Goal: Task Accomplishment & Management: Manage account settings

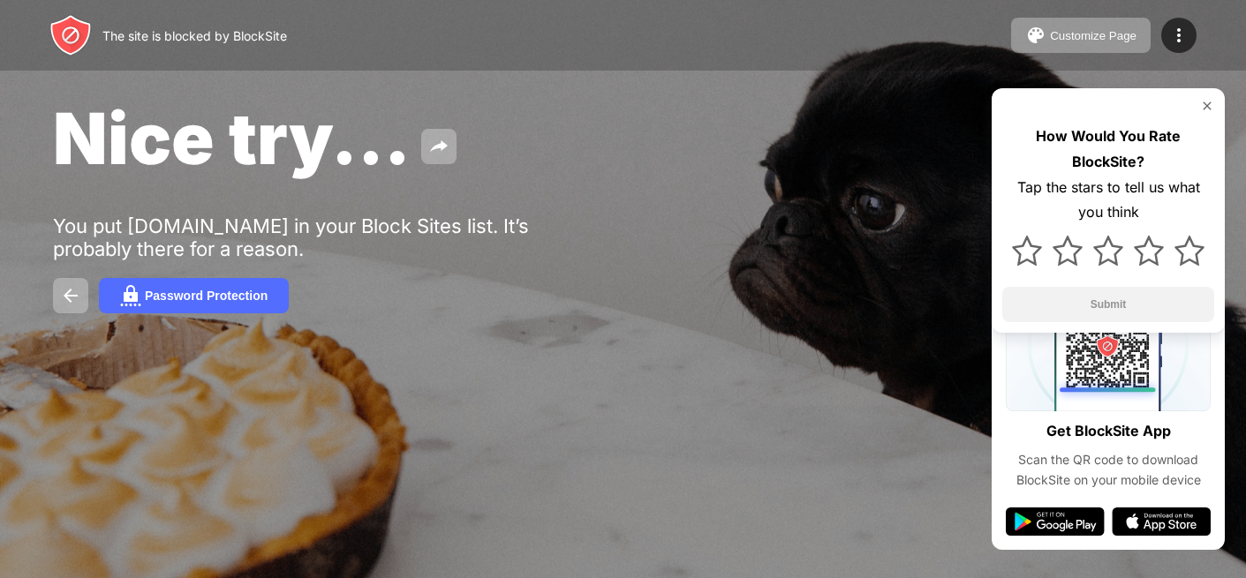
click at [1201, 94] on div "How Would You Rate BlockSite? Tap the stars to tell us what you think Submit" at bounding box center [1107, 210] width 233 height 245
click at [1215, 111] on div "How Would You Rate BlockSite? Tap the stars to tell us what you think Submit" at bounding box center [1107, 210] width 233 height 245
click at [1202, 105] on img at bounding box center [1207, 106] width 14 height 14
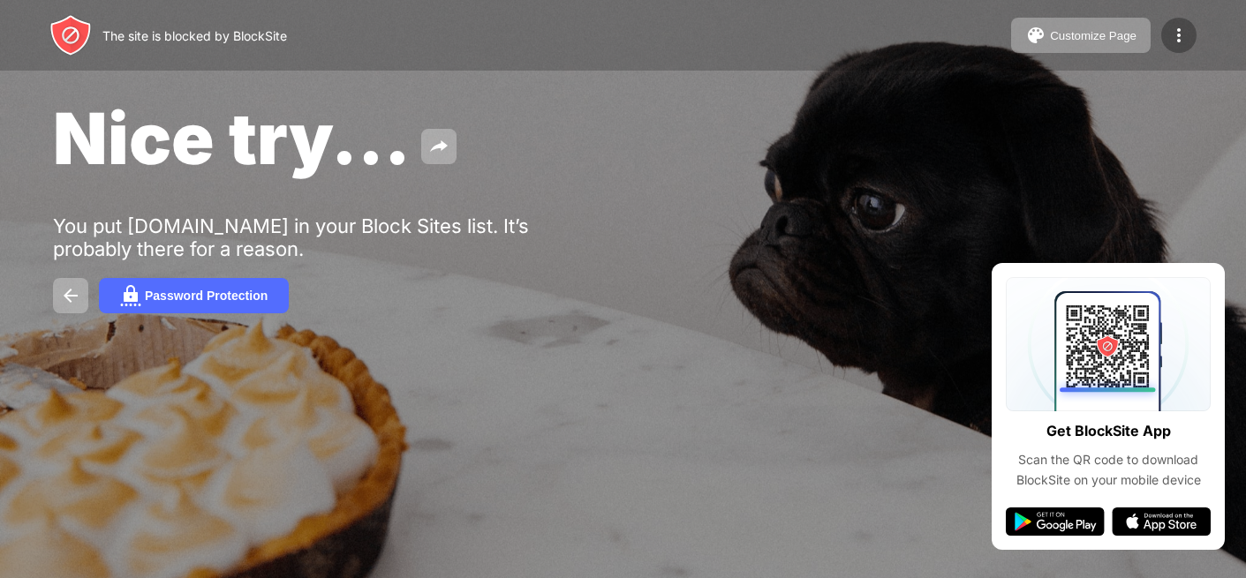
click at [1170, 24] on div at bounding box center [1178, 35] width 35 height 35
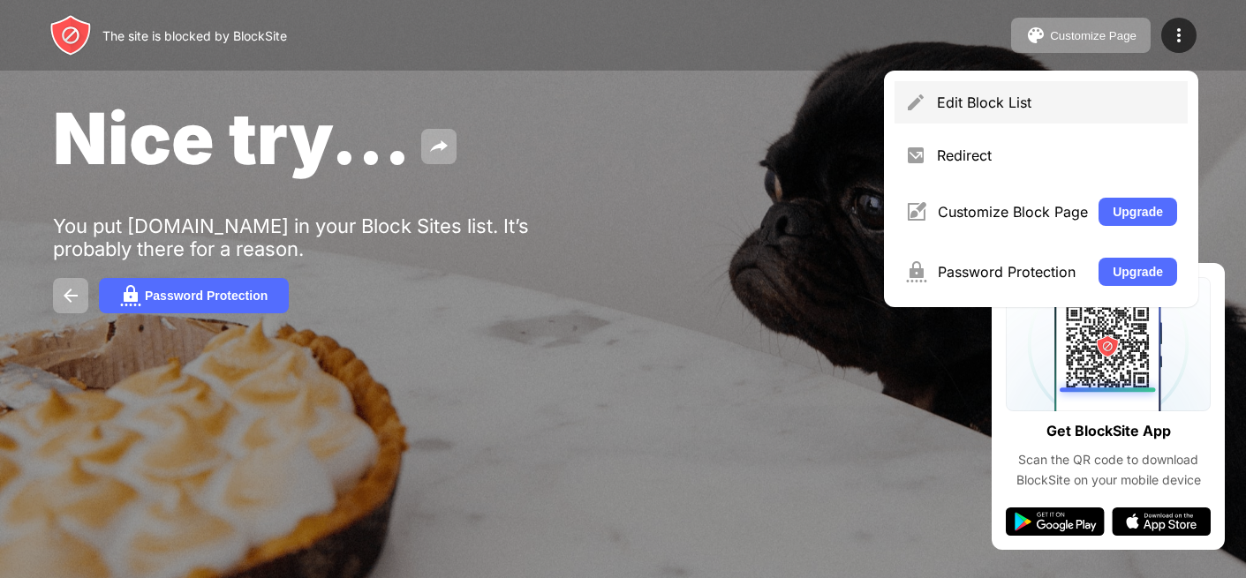
click at [1064, 87] on div "Edit Block List" at bounding box center [1040, 102] width 293 height 42
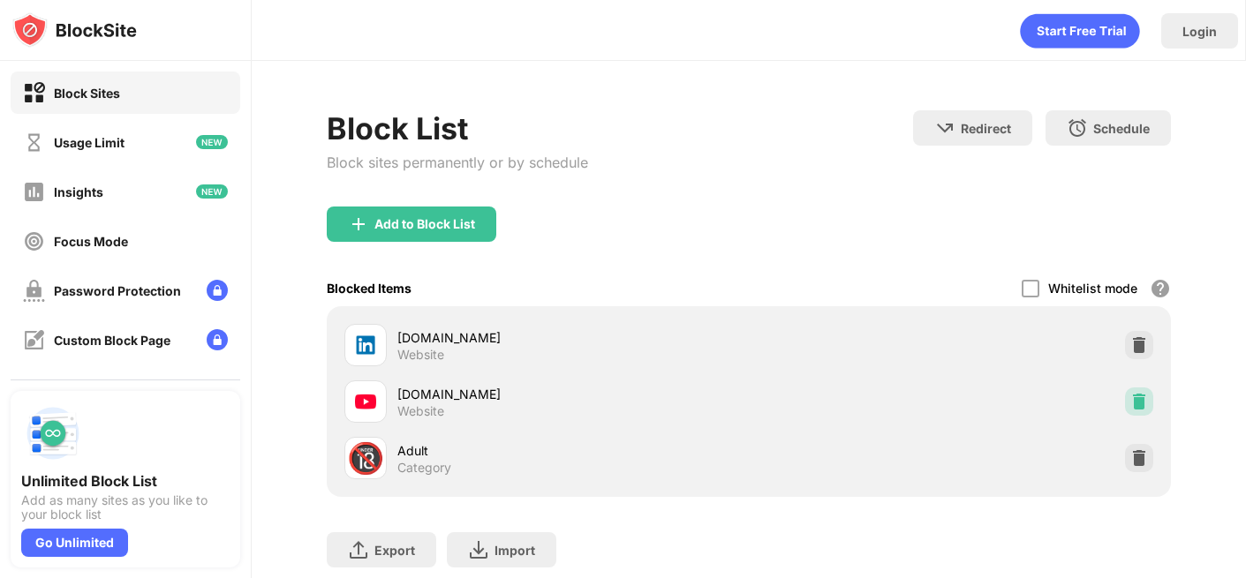
click at [1143, 401] on img at bounding box center [1139, 402] width 18 height 18
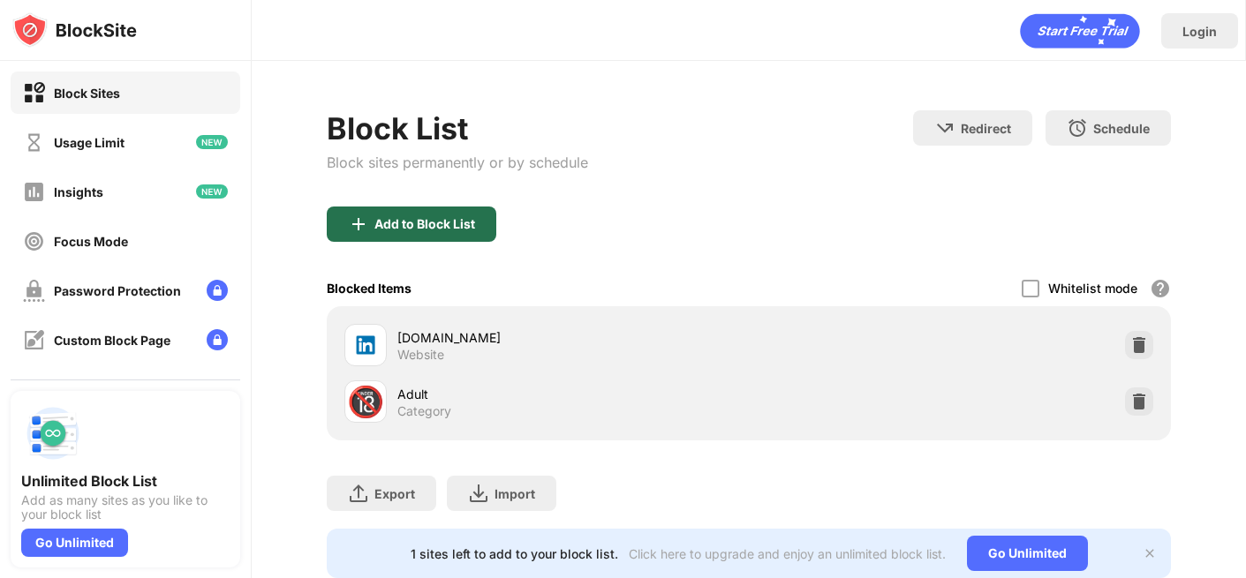
click at [418, 221] on div "Add to Block List" at bounding box center [424, 224] width 101 height 14
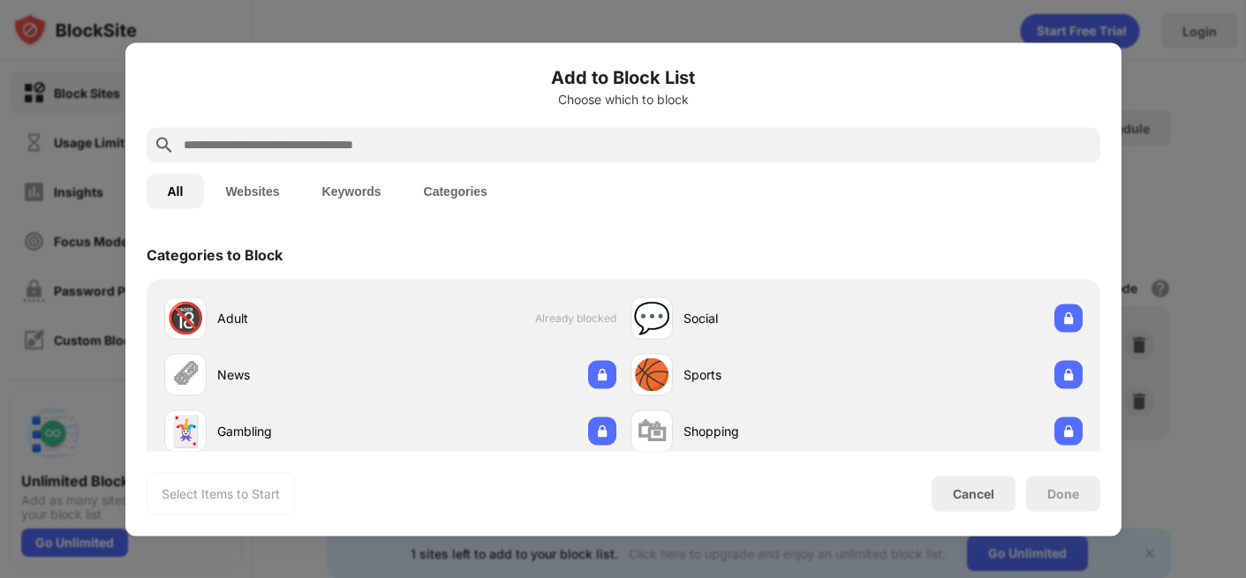
click at [456, 140] on input "text" at bounding box center [637, 144] width 911 height 21
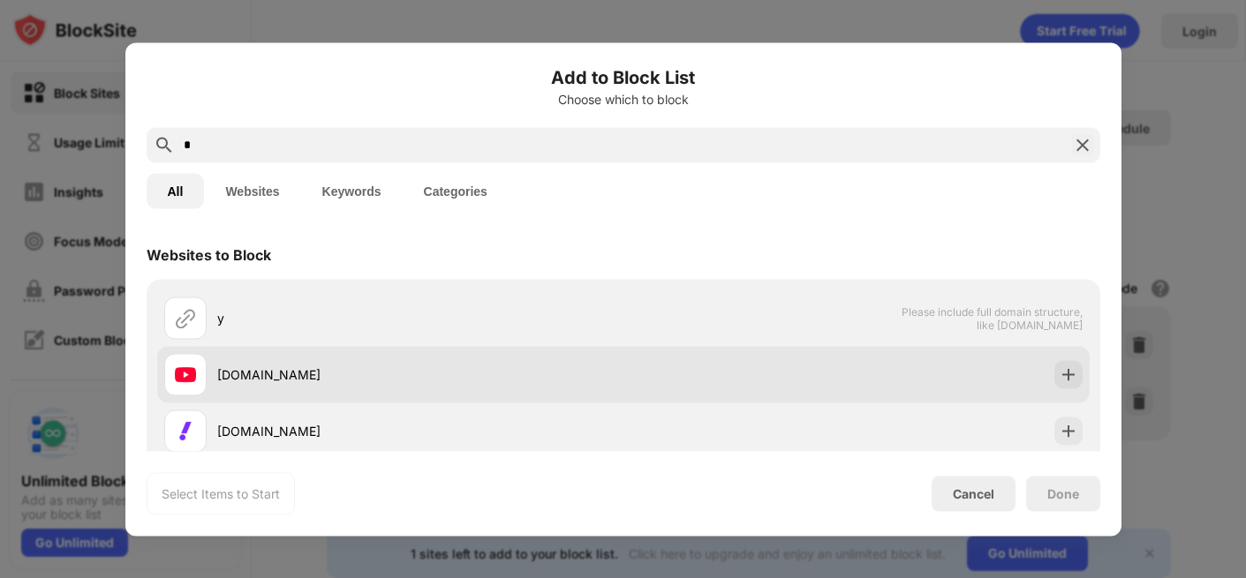
type input "*"
click at [1063, 374] on img at bounding box center [1068, 374] width 18 height 18
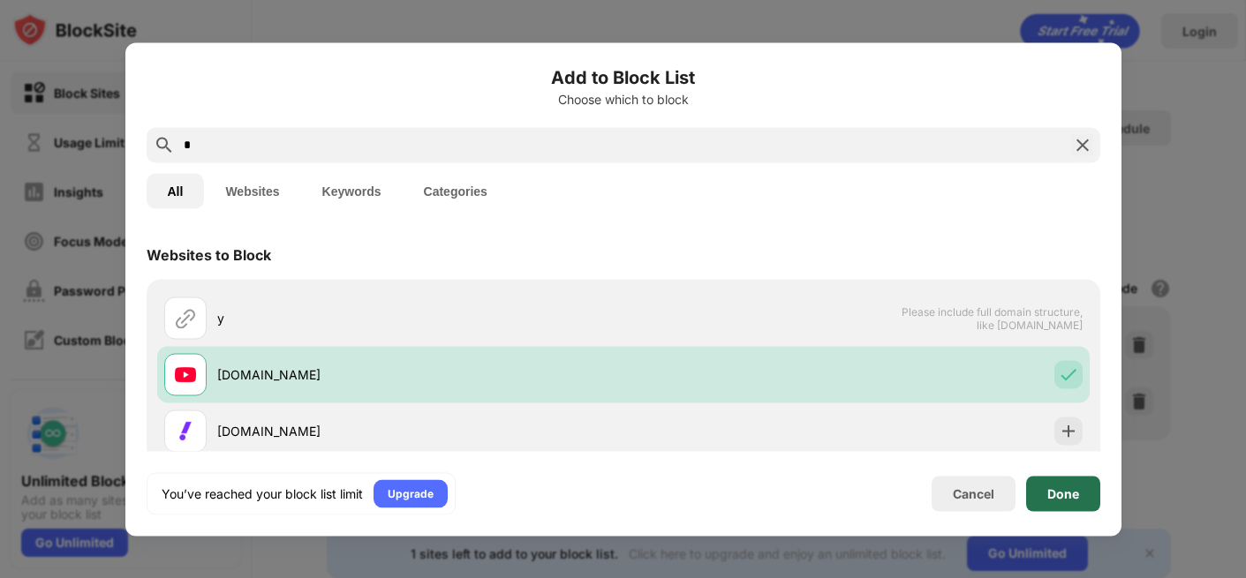
click at [1059, 488] on div "Done" at bounding box center [1063, 493] width 32 height 14
